Goal: Task Accomplishment & Management: Manage account settings

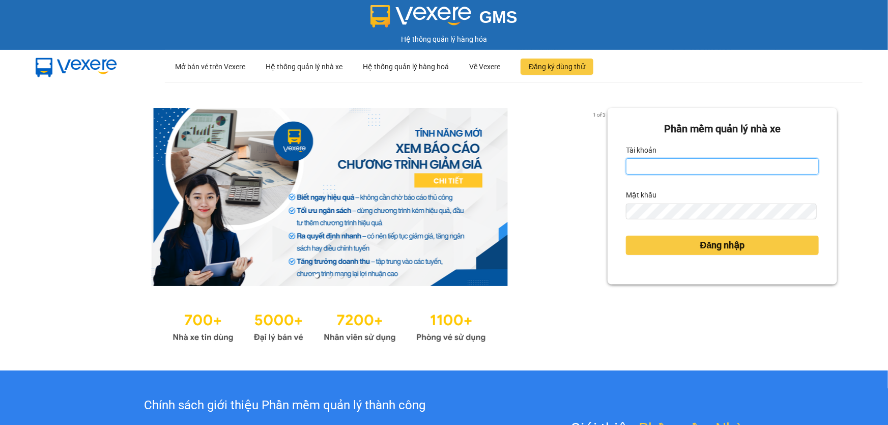
click at [671, 167] on input "Tài khoản" at bounding box center [722, 166] width 193 height 16
type input "nhitd.ct"
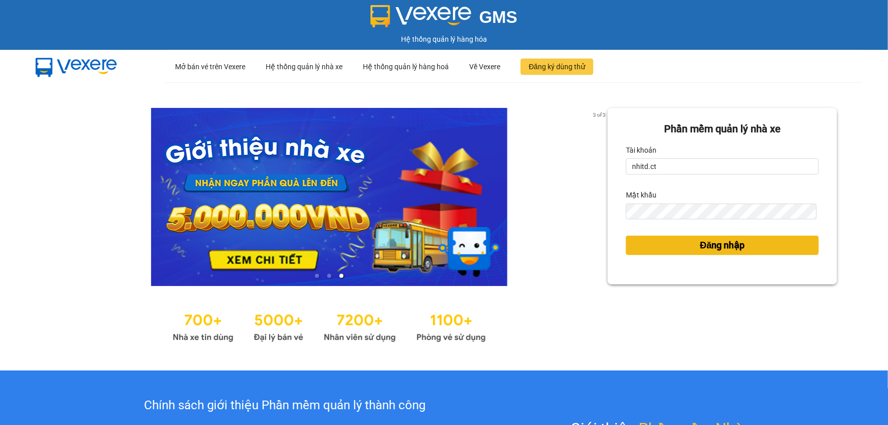
click at [655, 247] on button "Đăng nhập" at bounding box center [722, 245] width 193 height 19
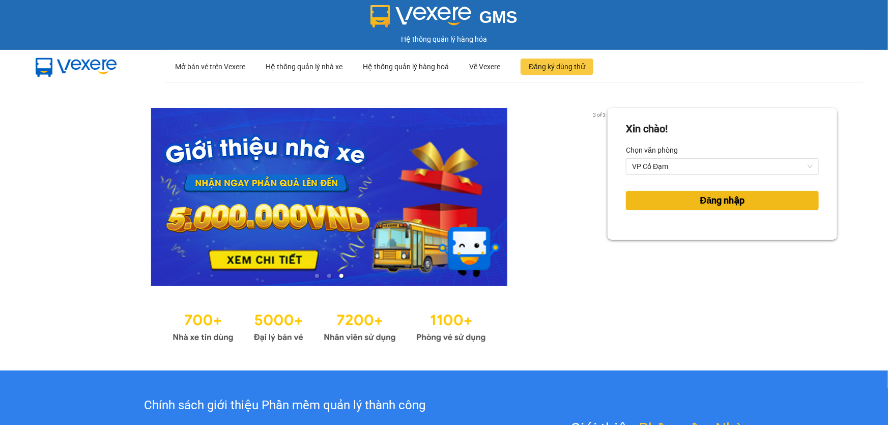
click at [727, 206] on span "Đăng nhập" at bounding box center [722, 200] width 45 height 14
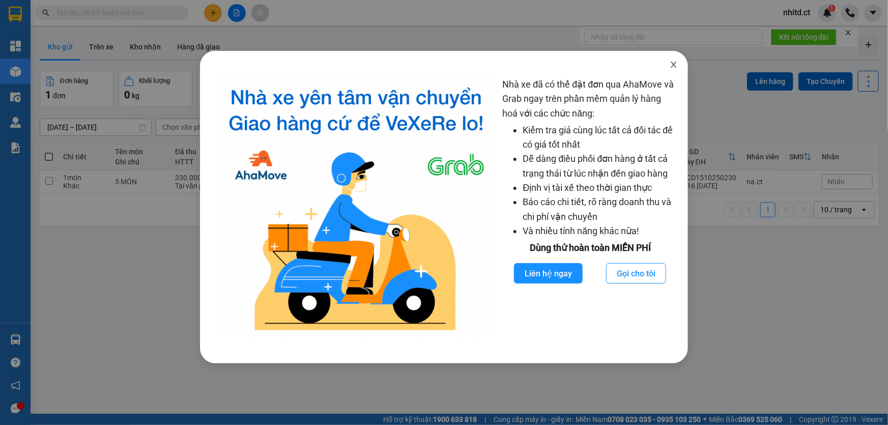
click at [671, 65] on icon "close" at bounding box center [673, 65] width 8 height 8
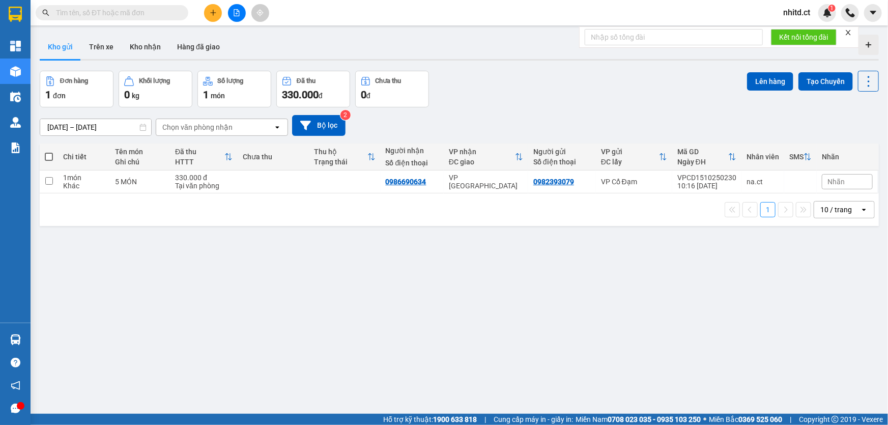
click at [123, 10] on input "text" at bounding box center [116, 12] width 120 height 11
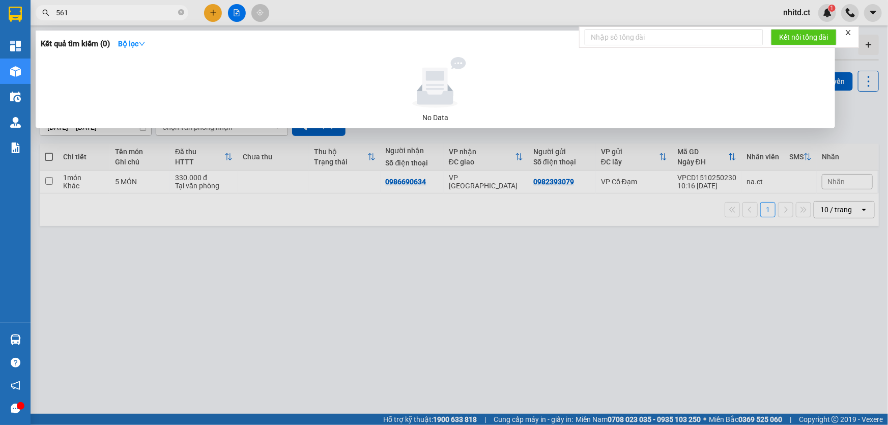
type input "5618"
click at [179, 11] on icon "close-circle" at bounding box center [181, 12] width 6 height 6
